Goal: Entertainment & Leisure: Consume media (video, audio)

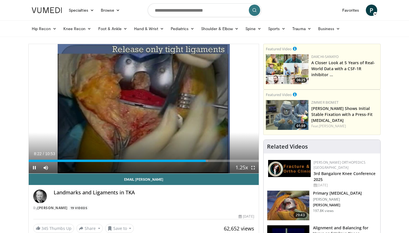
click at [252, 168] on span "Video Player" at bounding box center [252, 167] width 11 height 11
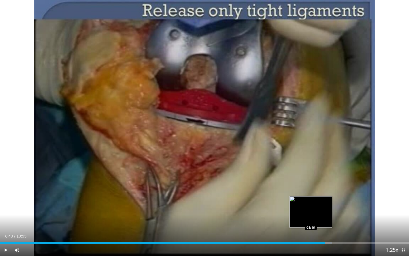
click at [311, 233] on div "Progress Bar" at bounding box center [311, 243] width 1 height 2
click at [315, 233] on div "Progress Bar" at bounding box center [315, 243] width 1 height 2
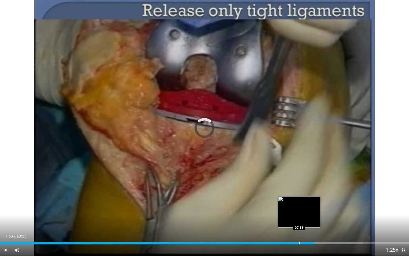
click at [299, 233] on div "Progress Bar" at bounding box center [299, 243] width 1 height 2
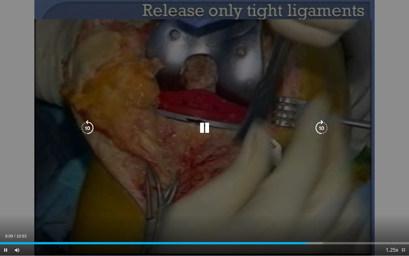
click at [319, 122] on icon "Video Player" at bounding box center [322, 128] width 16 height 16
click at [85, 129] on icon "Video Player" at bounding box center [88, 128] width 16 height 16
click at [207, 130] on icon "Video Player" at bounding box center [205, 128] width 16 height 16
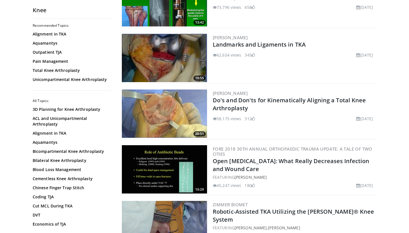
scroll to position [255, 0]
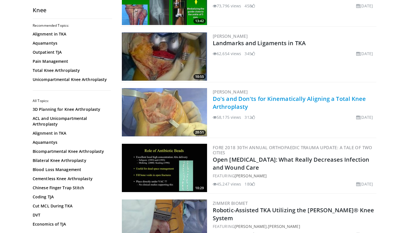
click at [270, 100] on link "Do's and Don'ts for Kinematically Aligning a Total Knee Arthroplasty" at bounding box center [289, 103] width 153 height 16
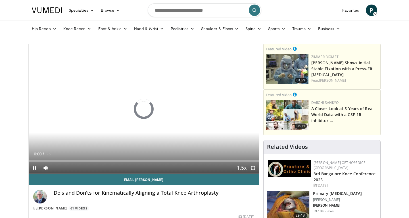
click at [251, 167] on span "Video Player" at bounding box center [252, 167] width 11 height 11
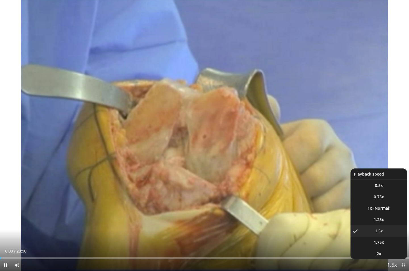
click at [392, 217] on span "Video Player" at bounding box center [392, 265] width 8 height 11
click at [377, 217] on span "1.25x" at bounding box center [379, 220] width 10 height 6
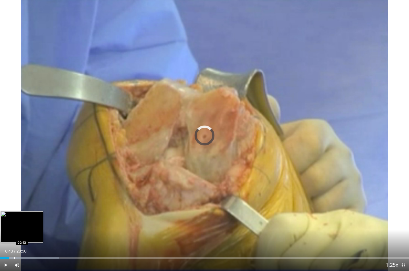
click at [14, 217] on div "Progress Bar" at bounding box center [14, 258] width 1 height 2
click at [18, 217] on div "Loaded : 15.19% 00:43 00:56" at bounding box center [204, 256] width 409 height 5
click at [16, 217] on div "Progress Bar" at bounding box center [16, 258] width 1 height 2
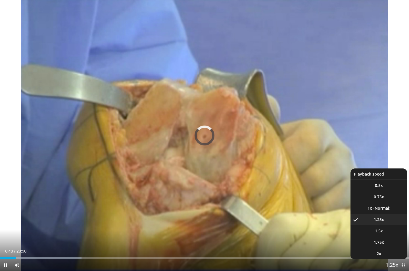
click at [392, 217] on span "Video Player" at bounding box center [392, 265] width 8 height 11
click at [377, 211] on li "1x" at bounding box center [379, 208] width 57 height 11
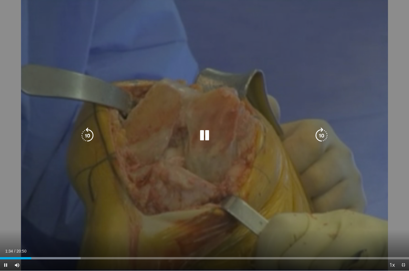
click at [392, 217] on button "Playback Rate" at bounding box center [391, 264] width 11 height 11
click at [205, 132] on icon "Video Player" at bounding box center [205, 136] width 16 height 16
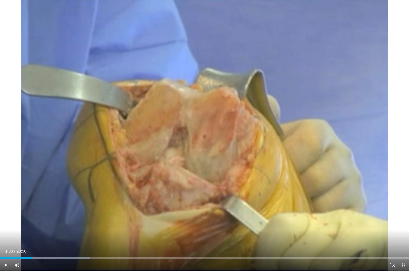
click at [406, 217] on span "Video Player" at bounding box center [403, 264] width 11 height 11
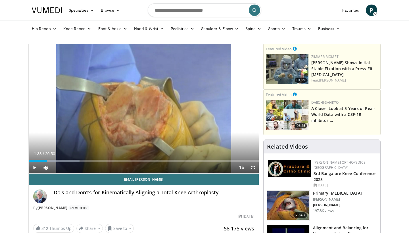
click at [34, 167] on span "Video Player" at bounding box center [34, 167] width 11 height 11
click at [251, 167] on span "Video Player" at bounding box center [252, 167] width 11 height 11
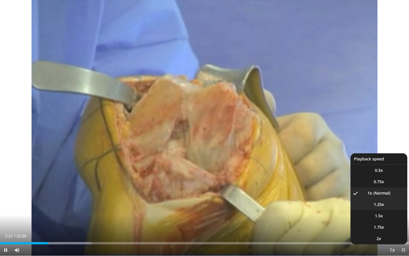
click at [384, 207] on li "1.25x" at bounding box center [379, 204] width 57 height 11
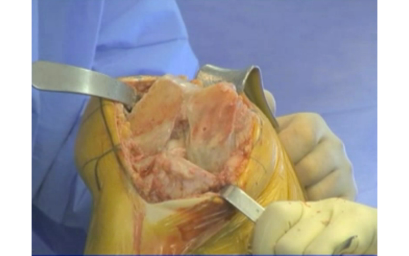
click at [392, 217] on button "Playback Rate" at bounding box center [391, 249] width 11 height 11
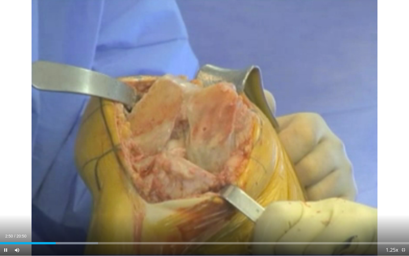
click at [7, 217] on span "Video Player" at bounding box center [5, 249] width 11 height 11
click at [5, 217] on span "Video Player" at bounding box center [5, 249] width 11 height 11
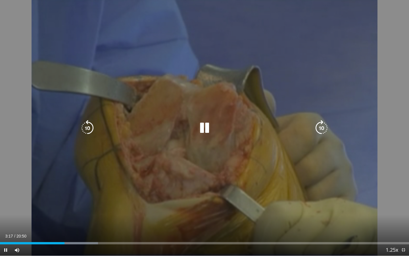
click at [207, 127] on icon "Video Player" at bounding box center [205, 128] width 16 height 16
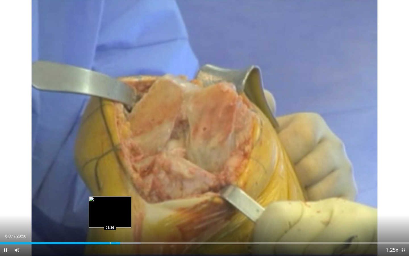
click at [111, 217] on div "Progress Bar" at bounding box center [110, 243] width 1 height 2
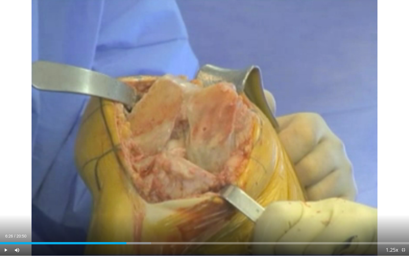
click at [7, 217] on span "Video Player" at bounding box center [5, 249] width 11 height 11
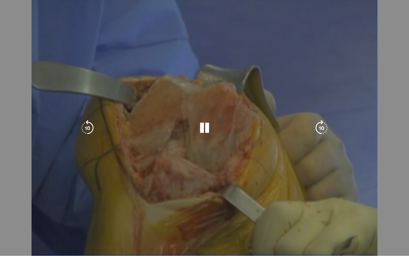
click at [29, 197] on div "10 seconds Tap to unmute" at bounding box center [204, 127] width 409 height 255
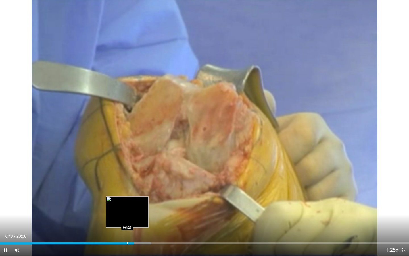
click at [127, 217] on div "Progress Bar" at bounding box center [127, 243] width 1 height 2
click at [122, 217] on div "Loaded : 38.38% 06:29 06:12" at bounding box center [204, 241] width 409 height 5
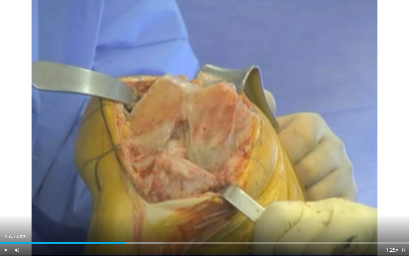
click at [5, 217] on span "Video Player" at bounding box center [5, 249] width 11 height 11
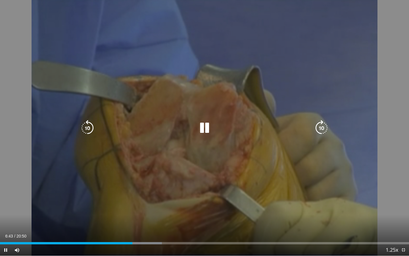
click at [200, 130] on icon "Video Player" at bounding box center [205, 128] width 16 height 16
click at [208, 125] on icon "Video Player" at bounding box center [205, 128] width 16 height 16
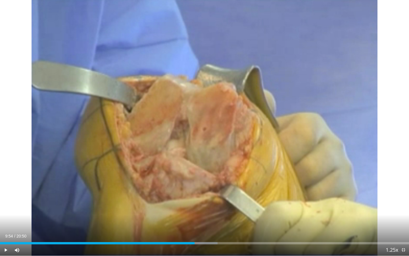
click at [6, 217] on span "Video Player" at bounding box center [5, 249] width 11 height 11
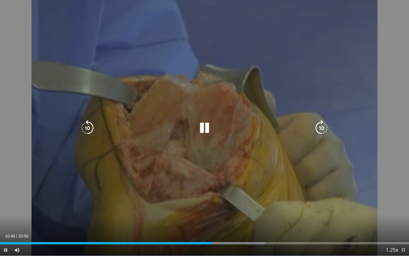
click at [205, 126] on icon "Video Player" at bounding box center [205, 128] width 16 height 16
click at [204, 127] on icon "Video Player" at bounding box center [205, 128] width 16 height 16
click at [207, 118] on div "10 seconds Tap to unmute" at bounding box center [204, 127] width 409 height 255
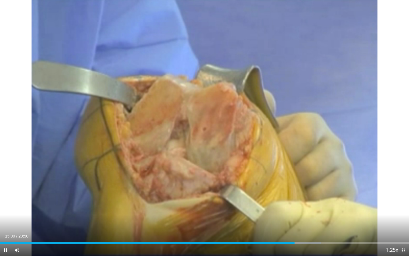
click at [284, 217] on div "Current Time 15:00 / Duration 20:50 Pause Skip Backward Skip Forward Mute Loade…" at bounding box center [204, 249] width 409 height 11
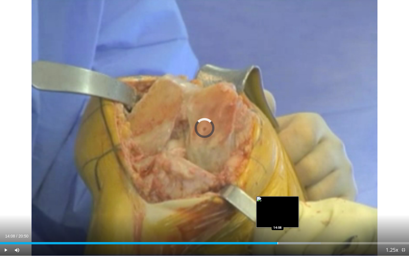
click at [278, 217] on div "Progress Bar" at bounding box center [278, 243] width 1 height 2
click at [284, 217] on div "Progress Bar" at bounding box center [284, 243] width 1 height 2
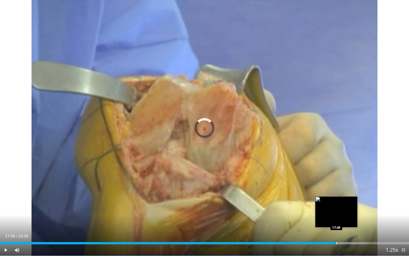
click at [336, 217] on div "Progress Bar" at bounding box center [336, 243] width 1 height 2
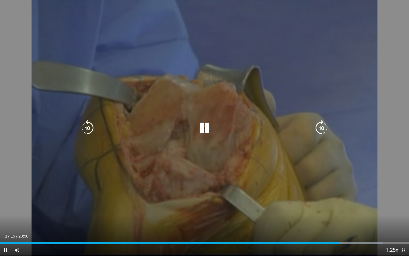
click at [204, 126] on icon "Video Player" at bounding box center [205, 128] width 16 height 16
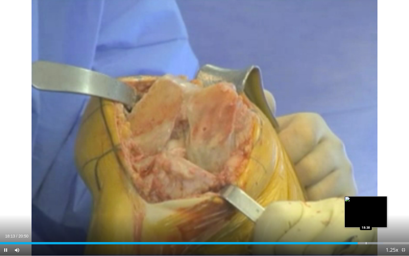
click at [366, 217] on div "Progress Bar" at bounding box center [366, 243] width 1 height 2
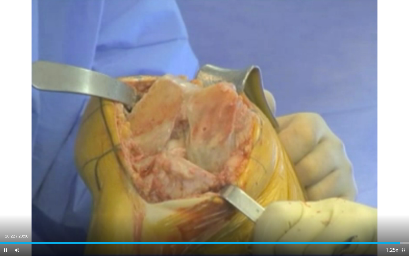
click at [405, 217] on span "Video Player" at bounding box center [403, 249] width 11 height 11
